Goal: Task Accomplishment & Management: Use online tool/utility

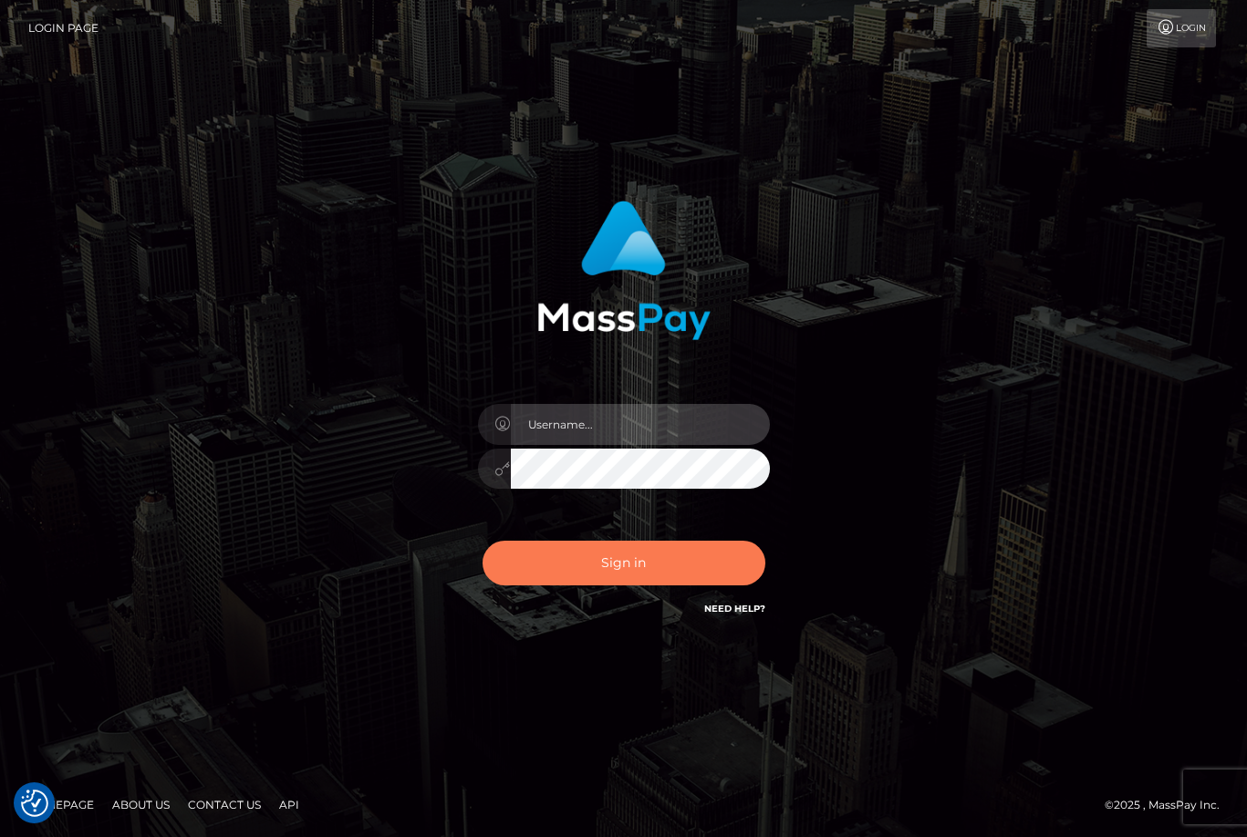
type input "maddie.whop"
click at [643, 578] on button "Sign in" at bounding box center [623, 563] width 283 height 45
type input "maddie.whop"
click at [652, 563] on button "Sign in" at bounding box center [623, 563] width 283 height 45
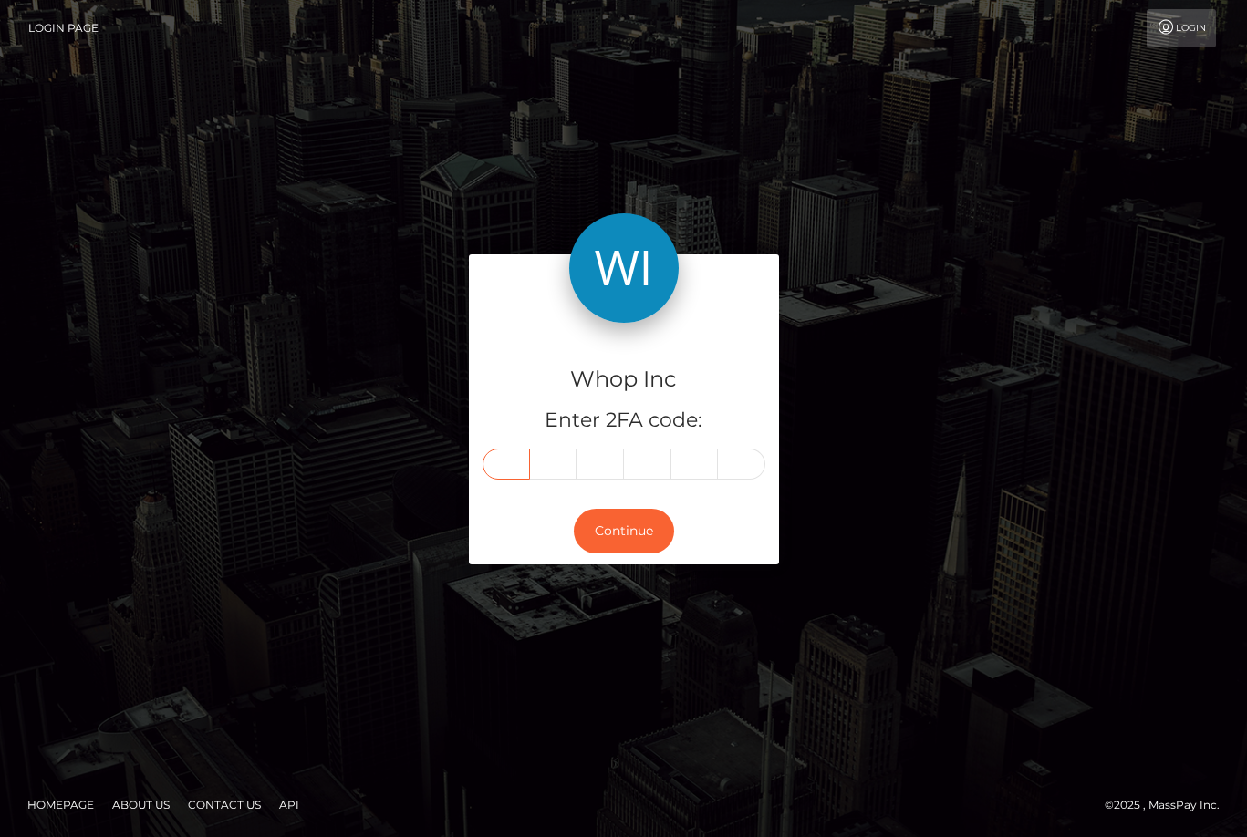
click at [494, 466] on input "text" at bounding box center [505, 464] width 47 height 31
type input "0"
type input "9"
type input "8"
type input "0"
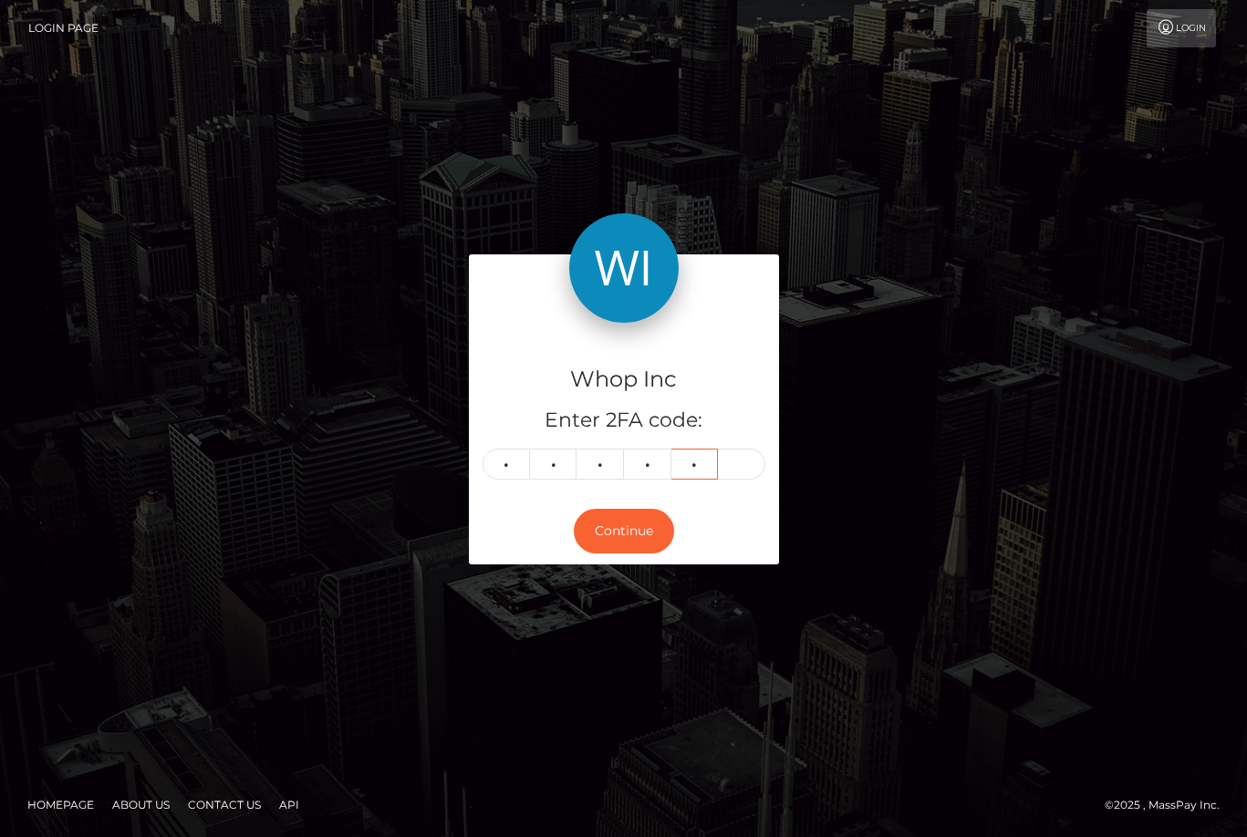
type input "5"
type input "6"
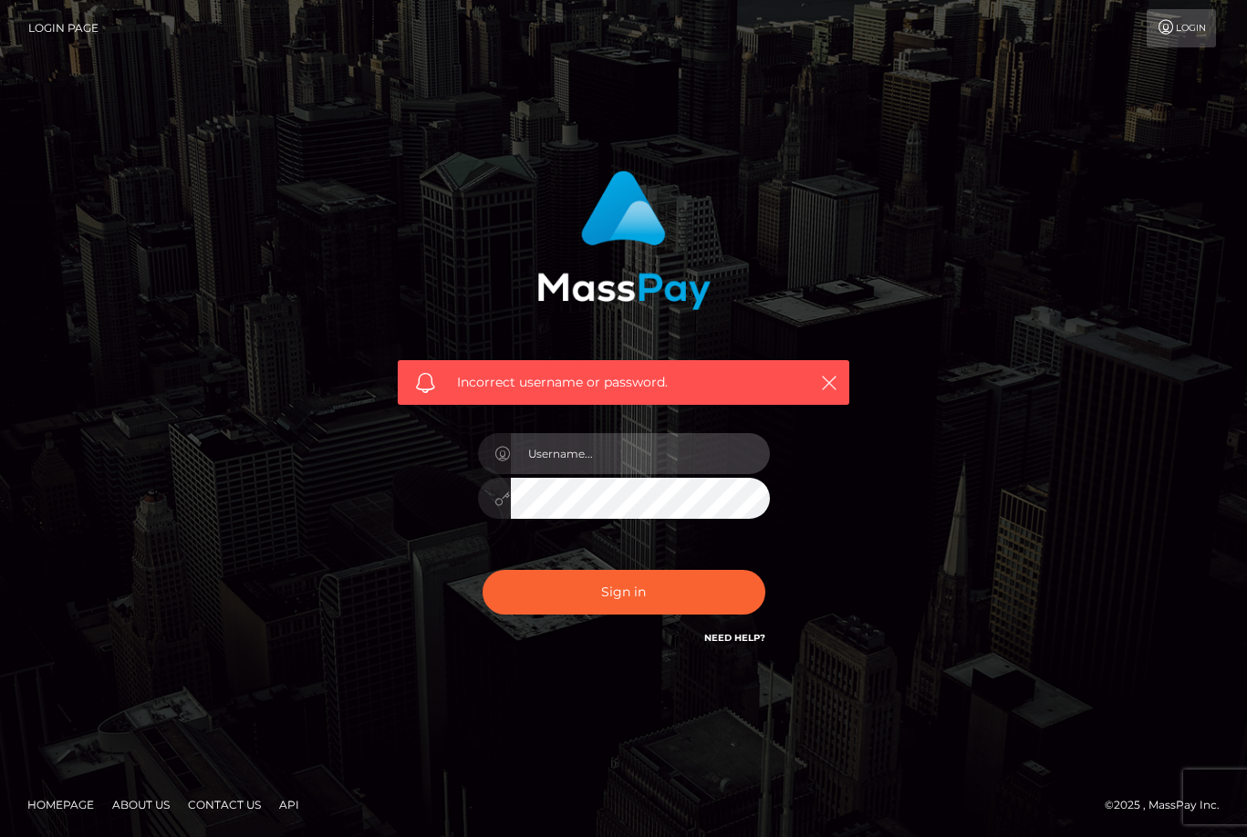
type input "maddie.whop"
click at [643, 526] on div "maddie.whop" at bounding box center [623, 489] width 319 height 140
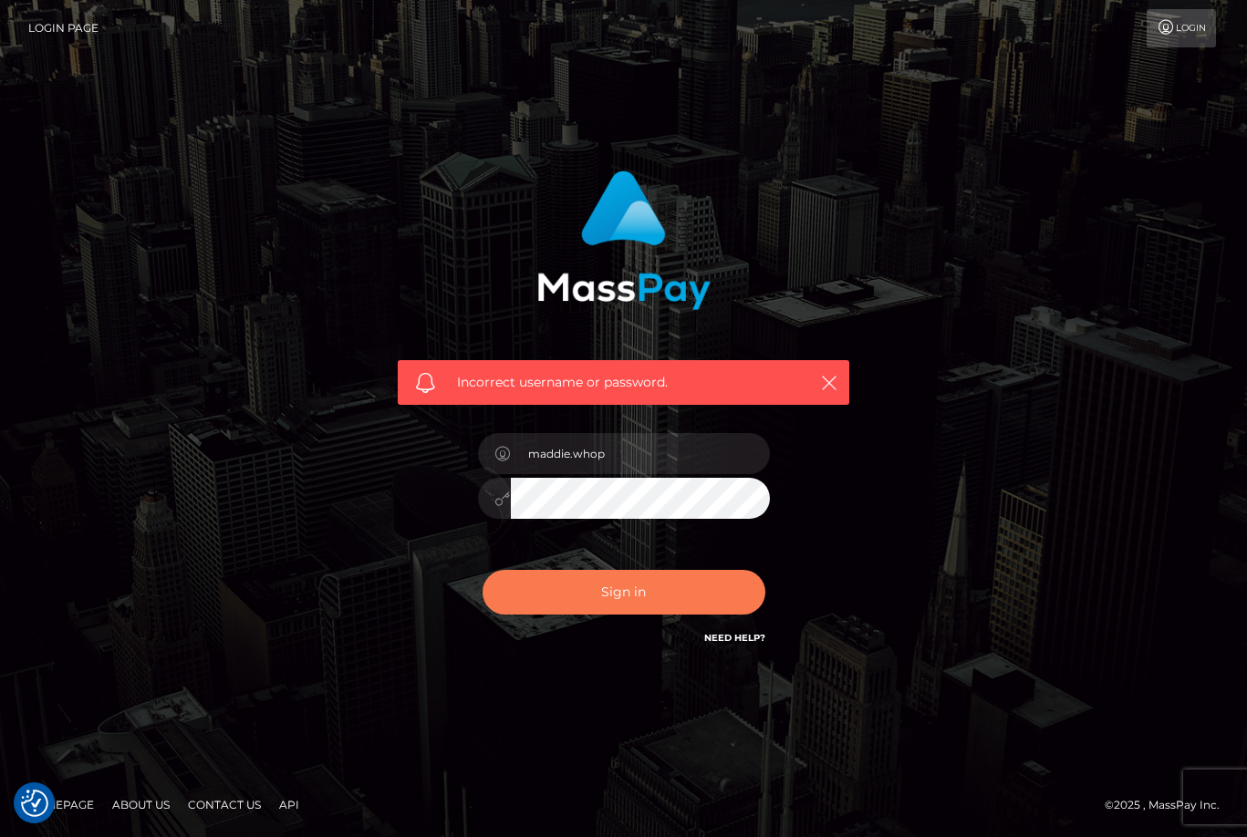
click at [605, 585] on button "Sign in" at bounding box center [623, 592] width 283 height 45
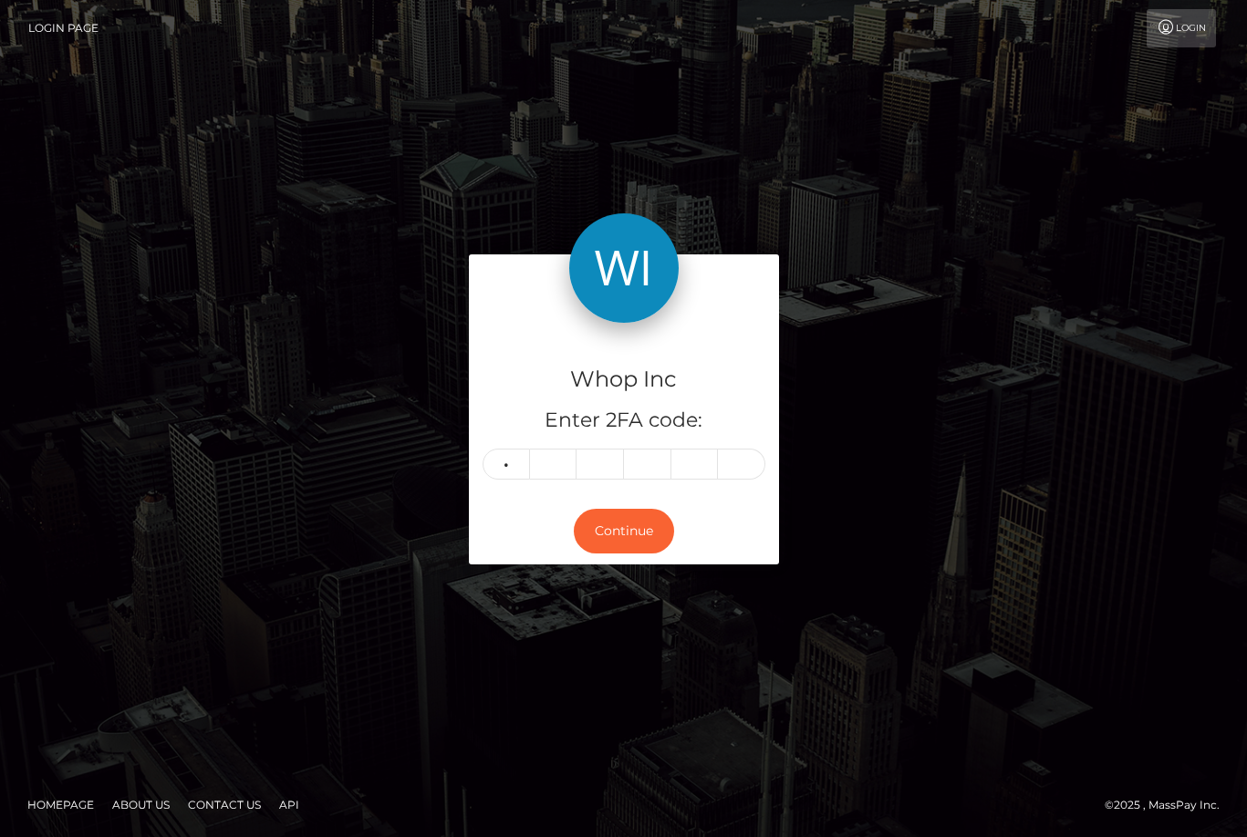
type input "0"
type input "9"
type input "8"
type input "0"
type input "5"
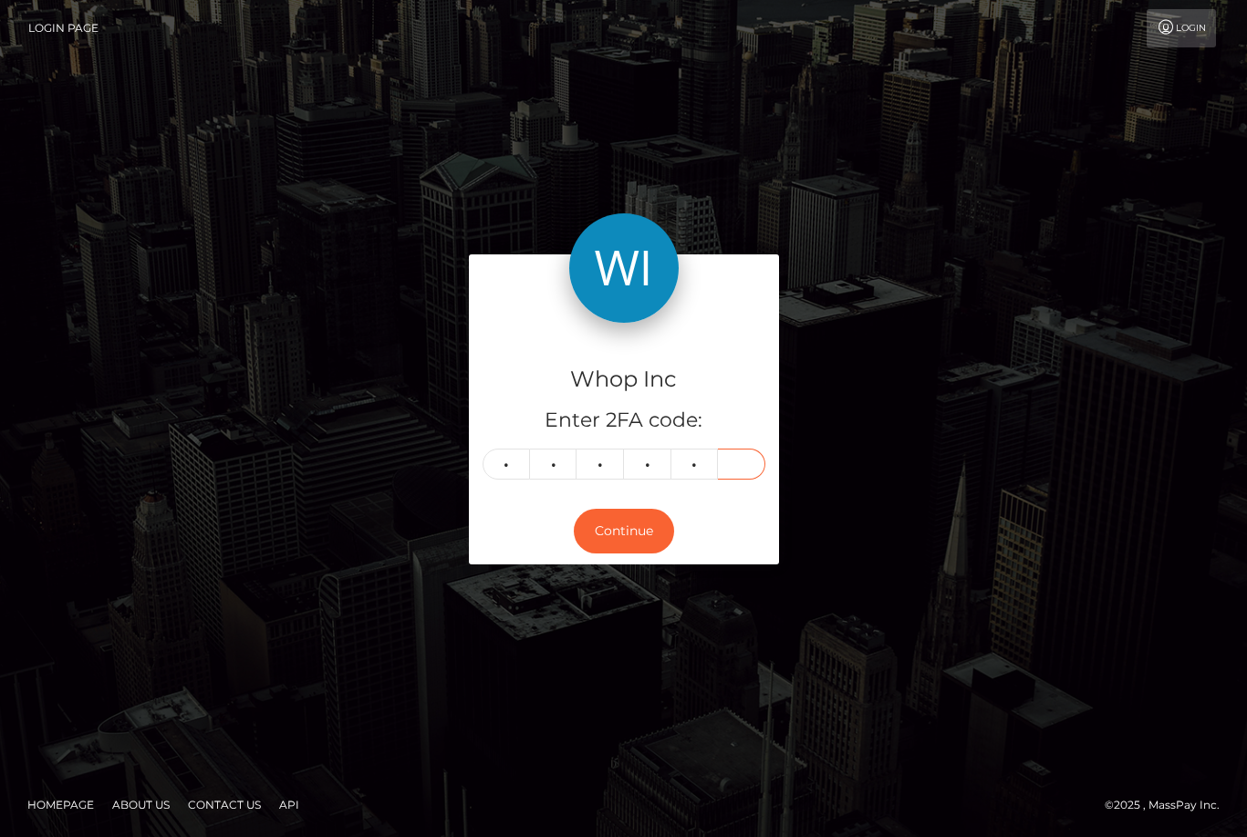
type input "6"
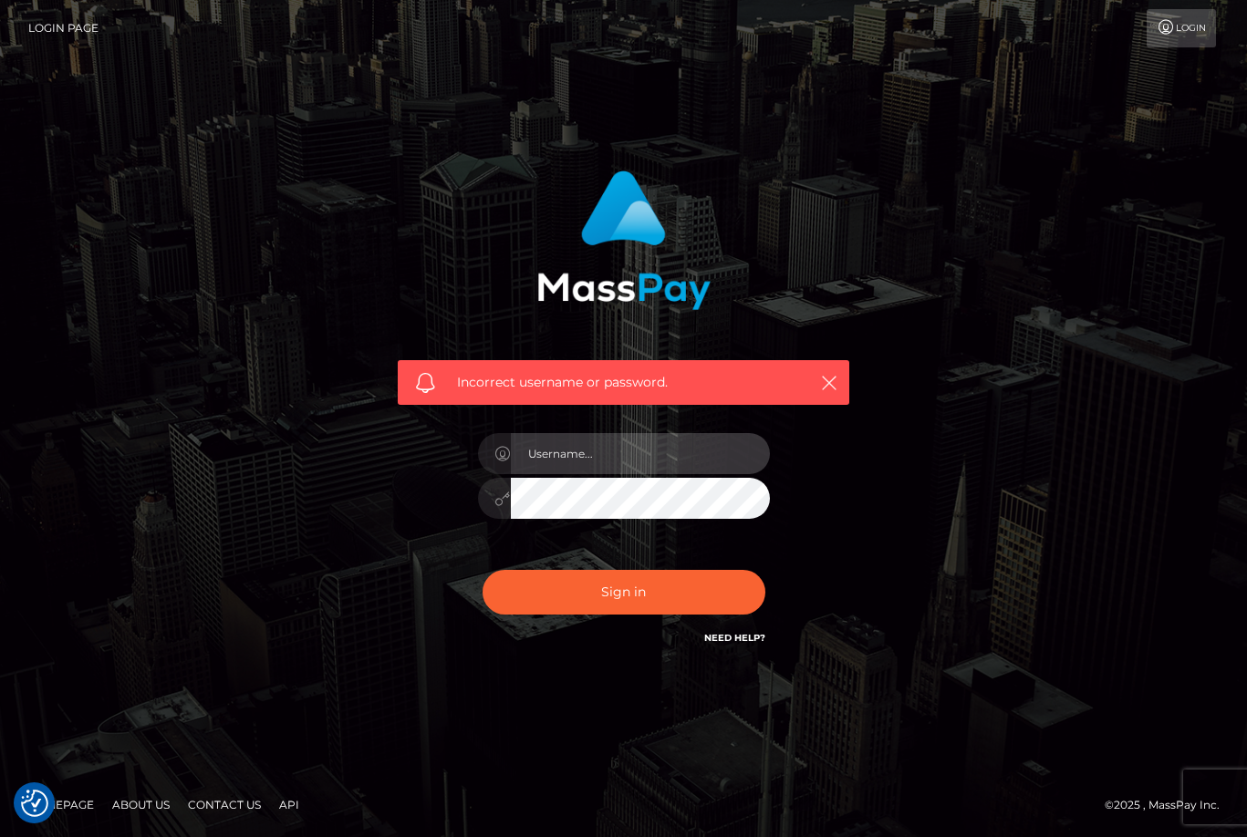
type input "maddie.whop"
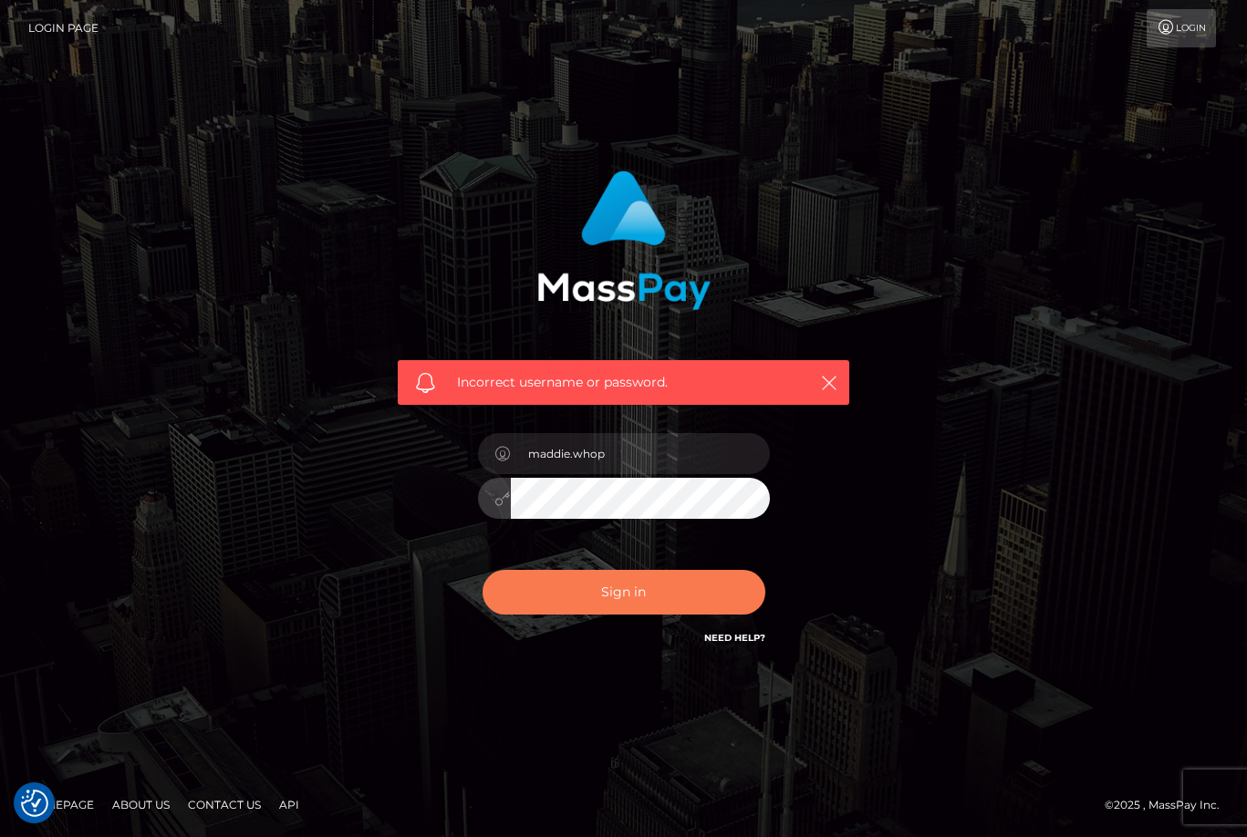
click at [544, 587] on button "Sign in" at bounding box center [623, 592] width 283 height 45
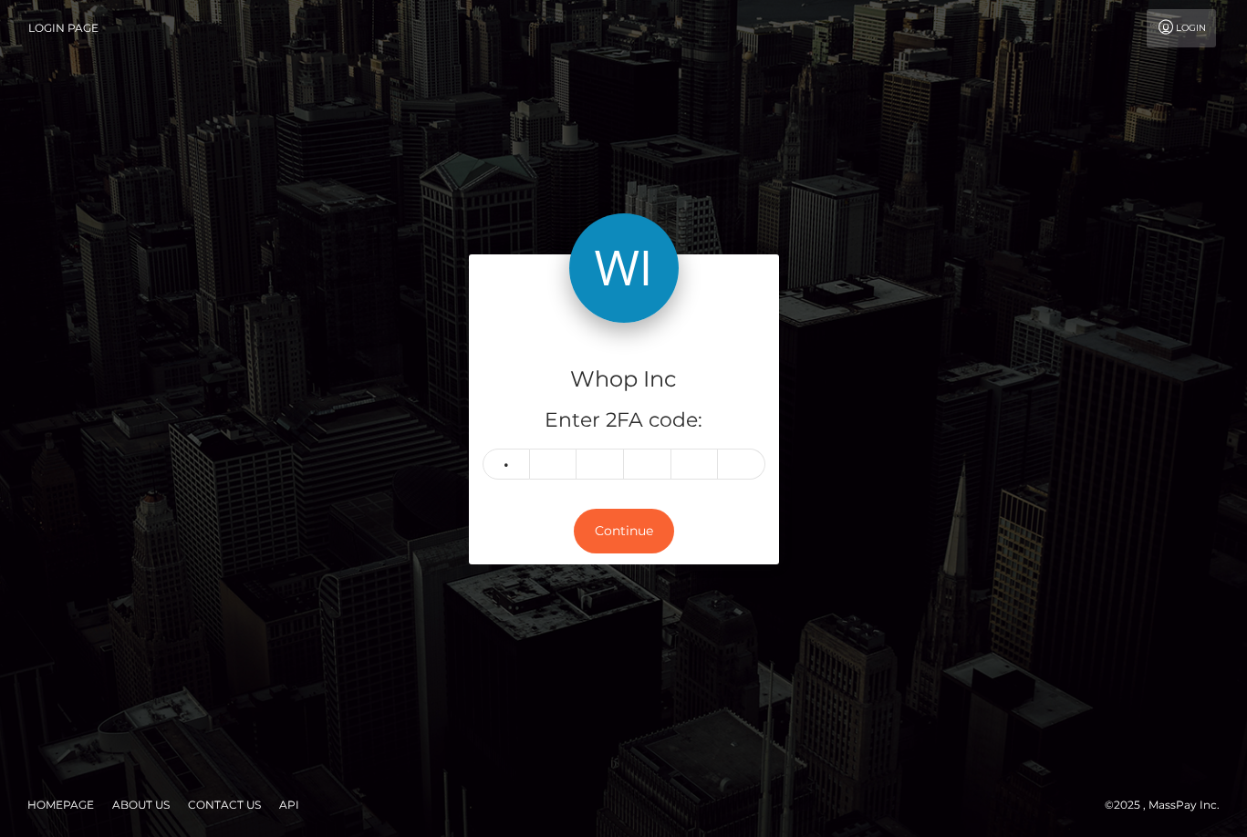
type input "7"
type input "1"
type input "9"
type input "4"
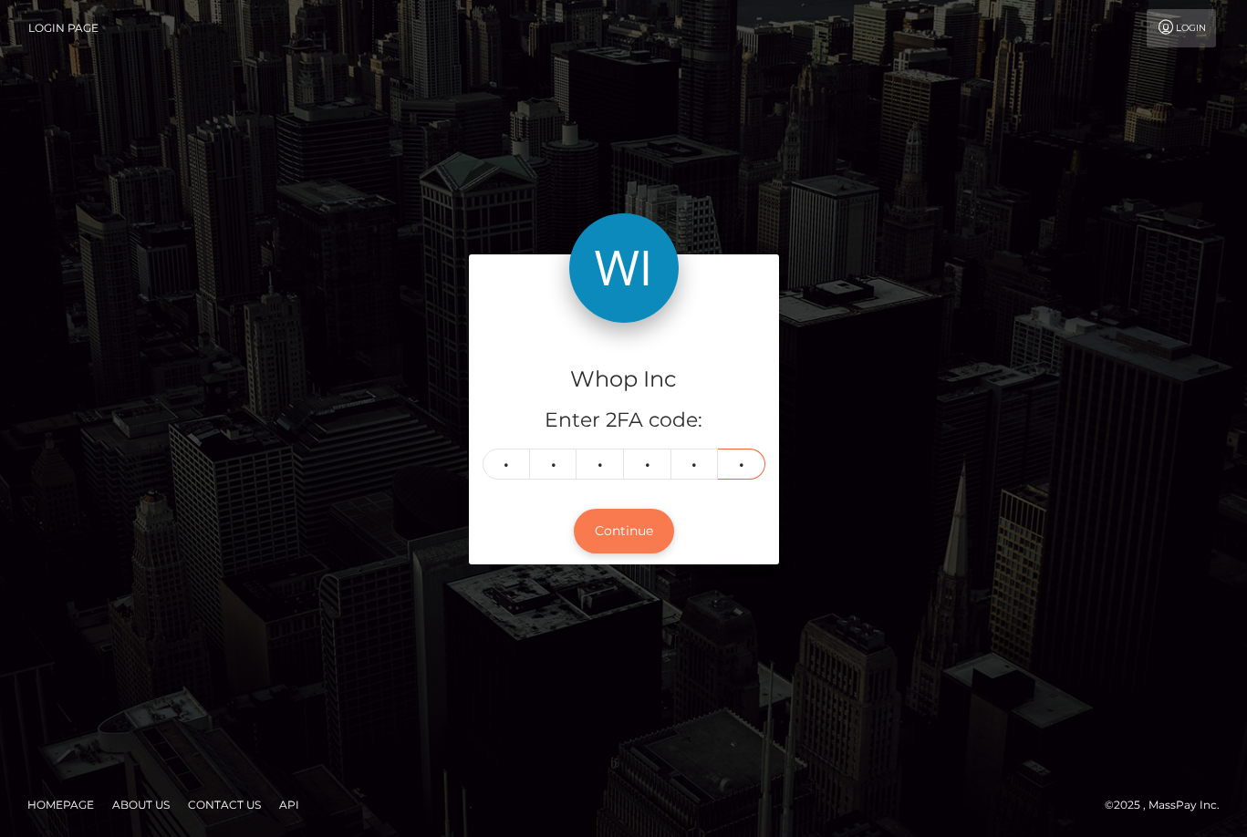
type input "4"
click at [606, 516] on button "Continue" at bounding box center [624, 531] width 100 height 45
click at [611, 528] on button "Continue" at bounding box center [624, 531] width 100 height 45
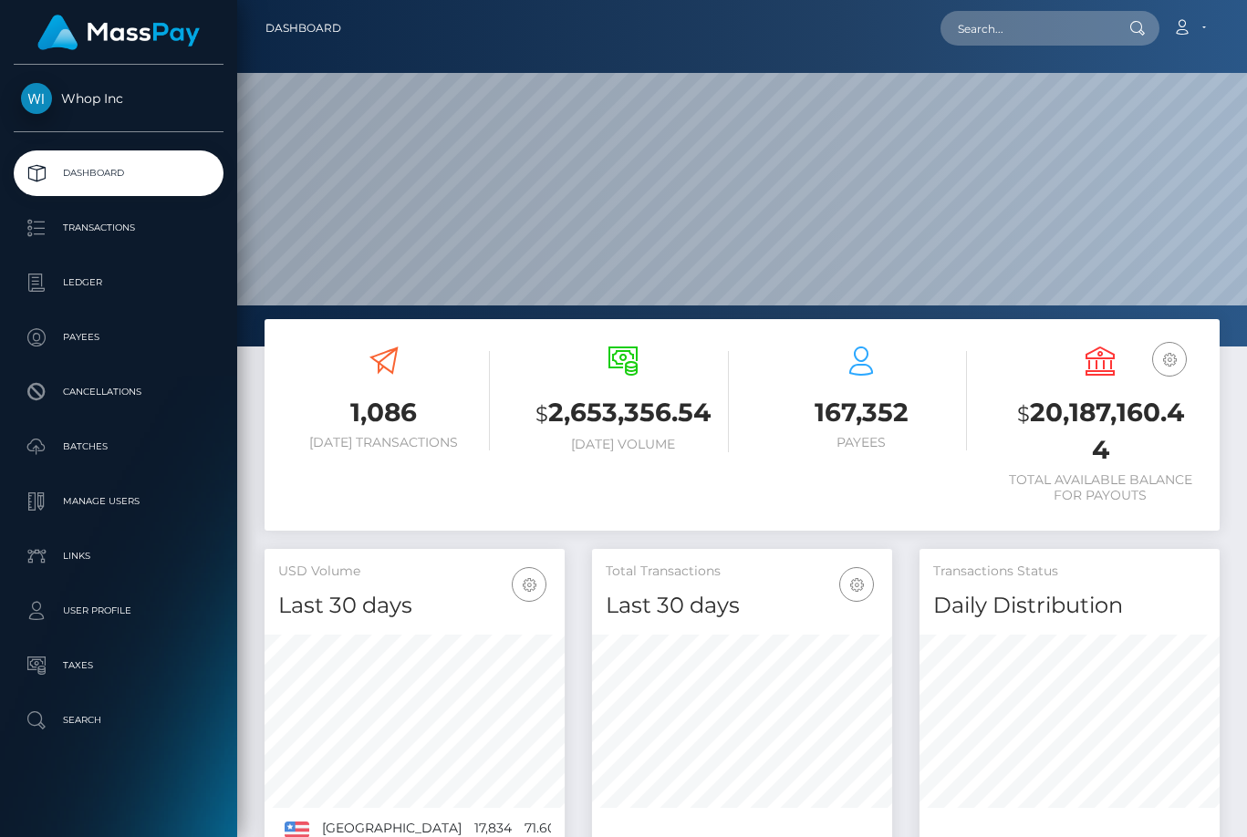
click at [97, 106] on span "Whop Inc" at bounding box center [119, 98] width 210 height 16
